Goal: Task Accomplishment & Management: Manage account settings

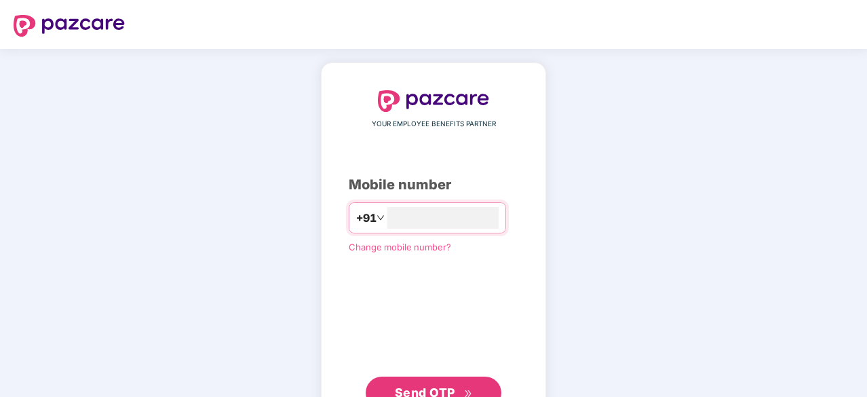
type input "**********"
click at [456, 390] on span "Send OTP" at bounding box center [434, 391] width 78 height 19
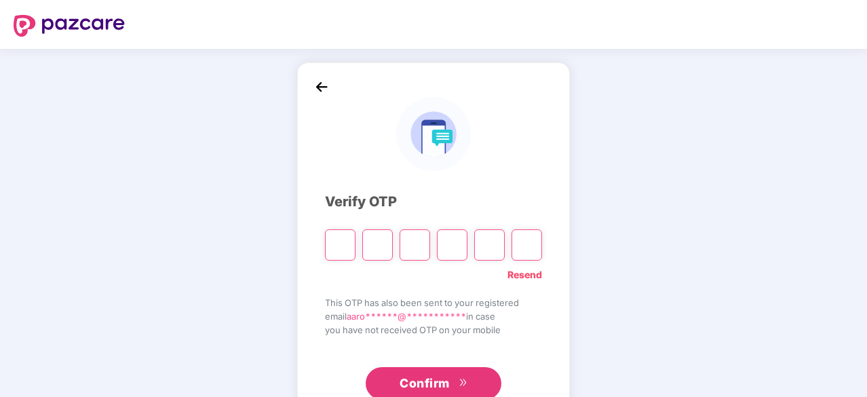
type input "*"
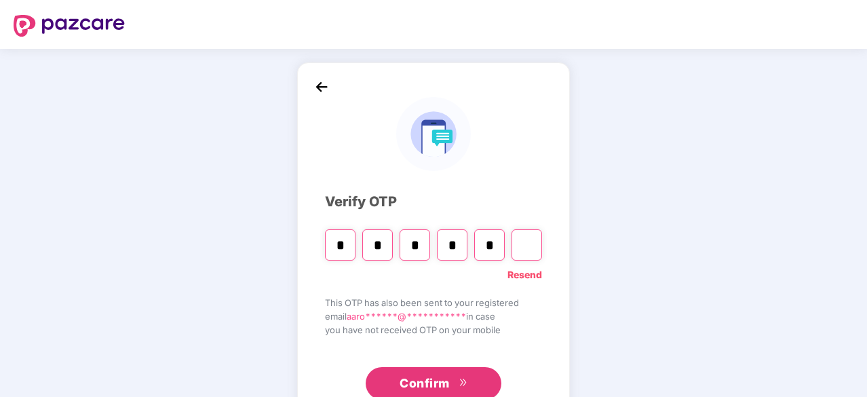
type input "*"
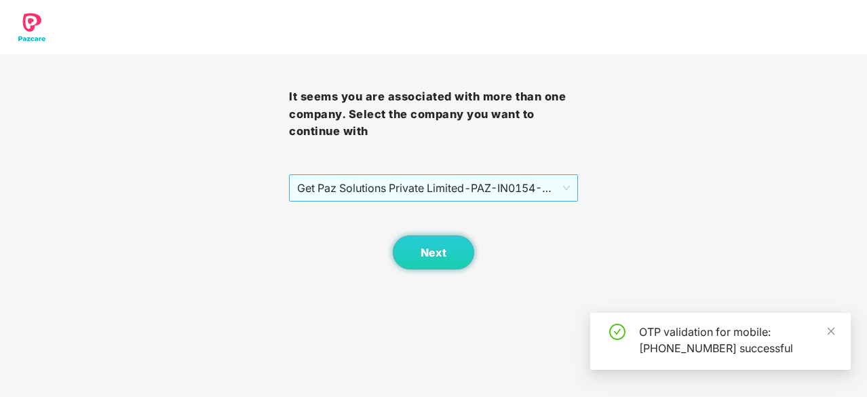
click at [464, 189] on span "Get Paz Solutions Private Limited - PAZ-IN0154 - EMPLOYEE" at bounding box center [433, 188] width 273 height 26
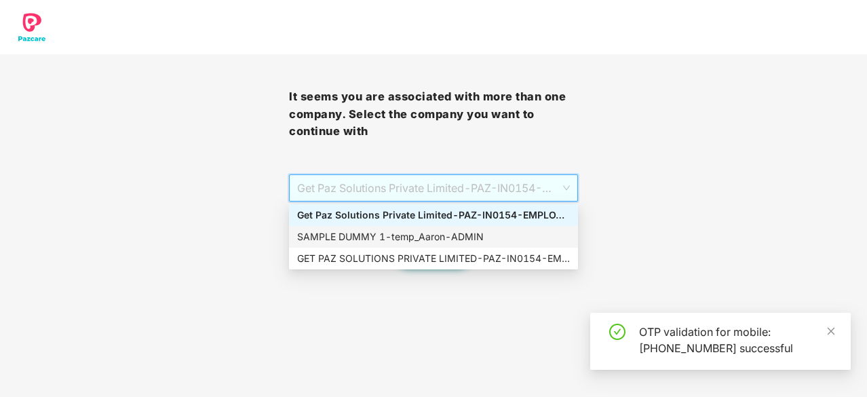
click at [389, 242] on div "SAMPLE DUMMY 1 - [PERSON_NAME]" at bounding box center [433, 236] width 273 height 15
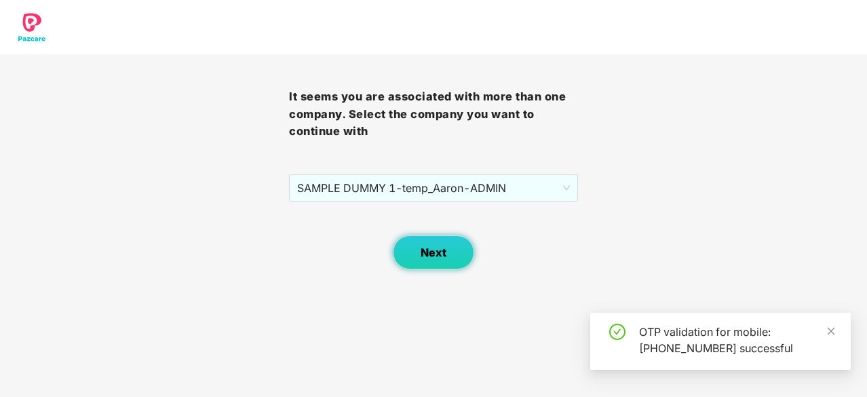
click at [430, 258] on span "Next" at bounding box center [433, 252] width 26 height 13
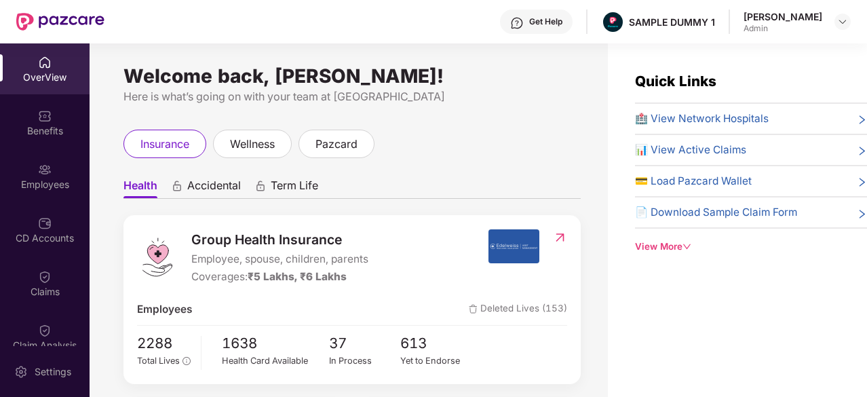
click at [857, 119] on icon "right" at bounding box center [861, 120] width 10 height 10
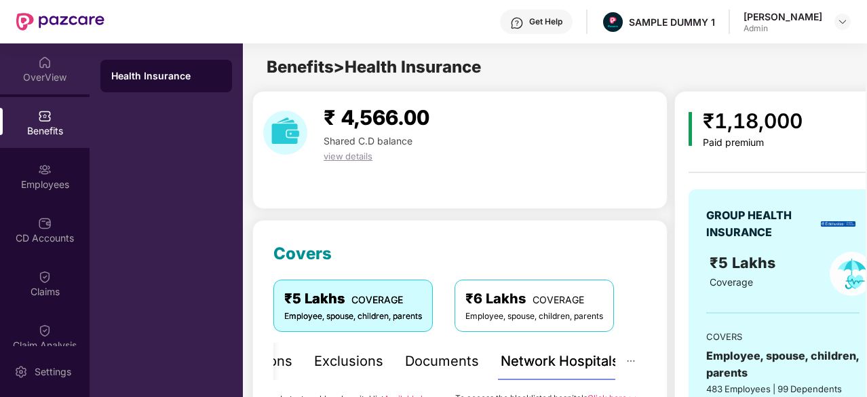
click at [30, 53] on div "OverView" at bounding box center [45, 68] width 90 height 51
